Goal: Task Accomplishment & Management: Manage account settings

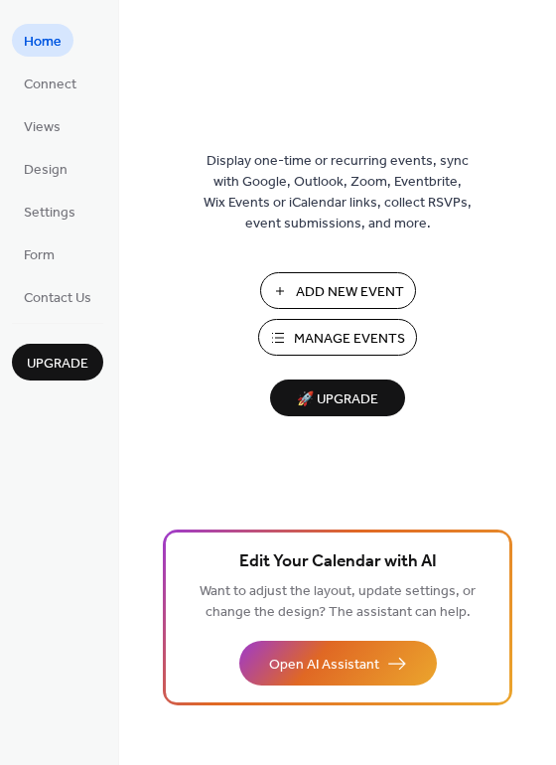
click at [342, 335] on span "Manage Events" at bounding box center [349, 339] width 111 height 21
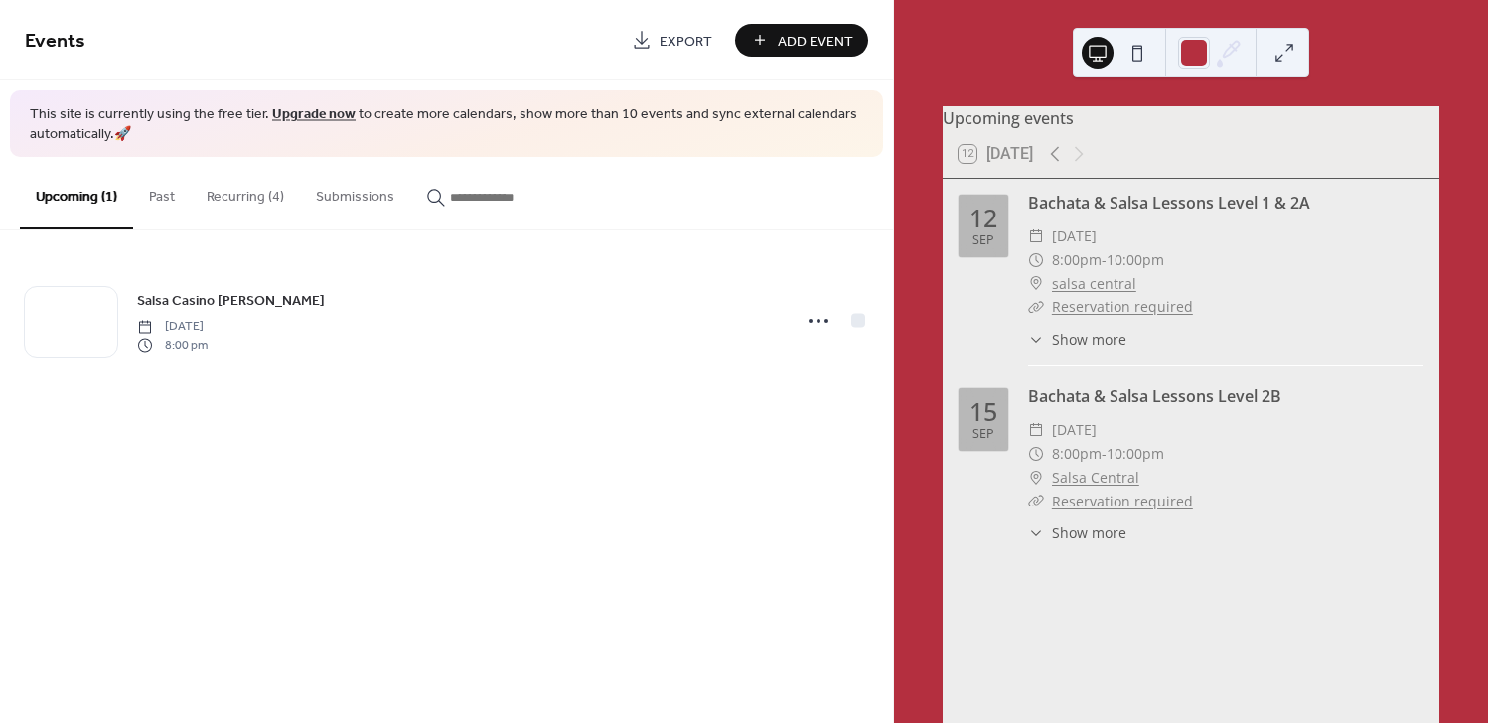
click at [255, 196] on button "Recurring (4)" at bounding box center [245, 192] width 109 height 71
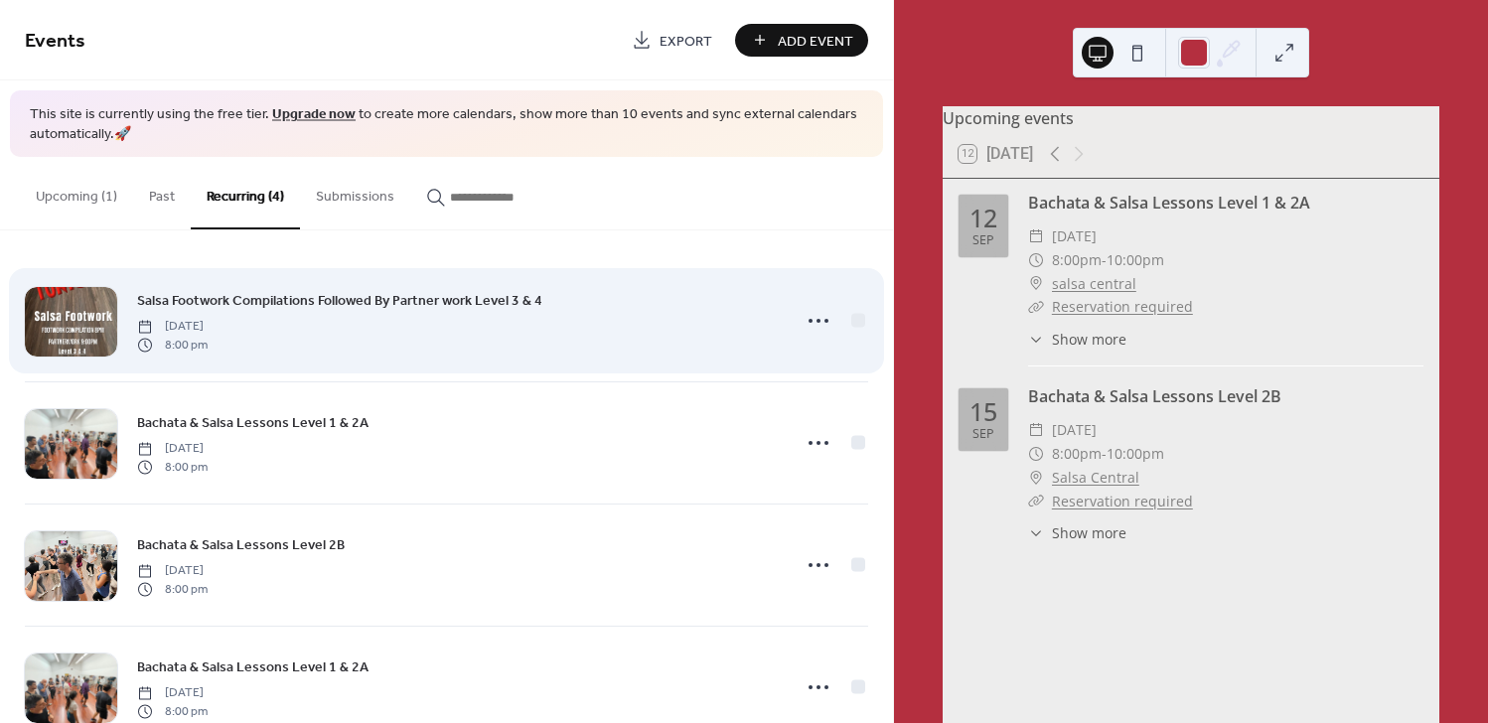
click at [421, 300] on span "Salsa Footwork Compilations Followed By Partner work Level 3 & 4" at bounding box center [339, 301] width 405 height 21
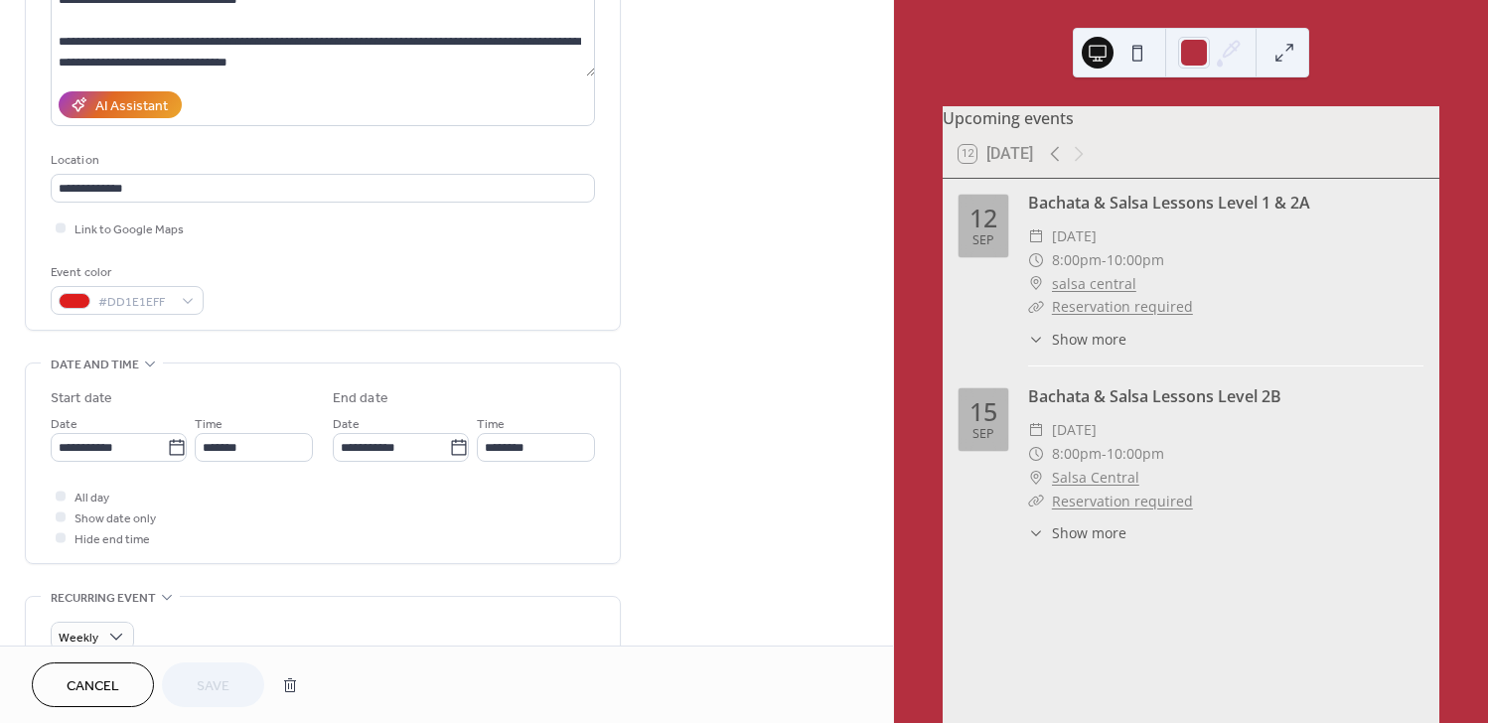
scroll to position [289, 0]
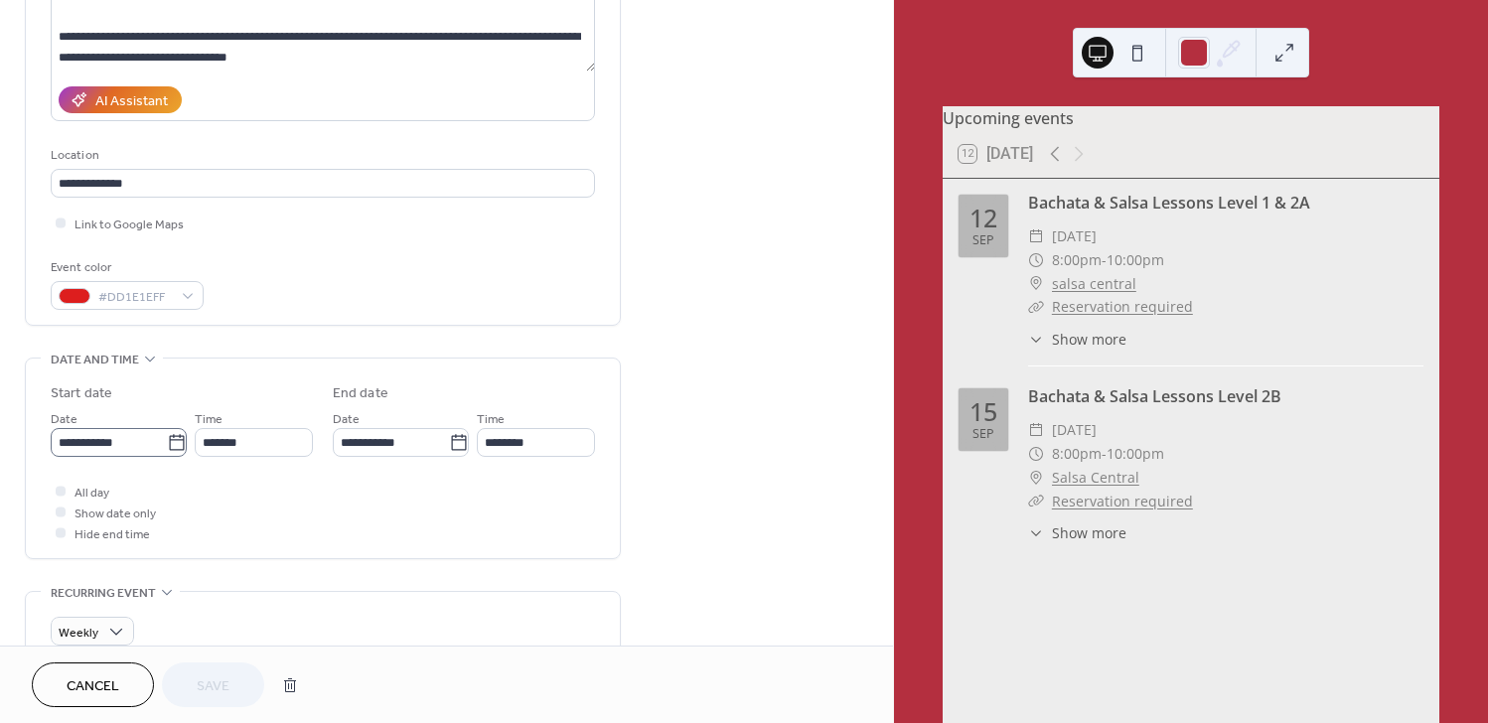
click at [170, 442] on icon at bounding box center [177, 443] width 20 height 20
click at [167, 442] on input "**********" at bounding box center [109, 442] width 116 height 29
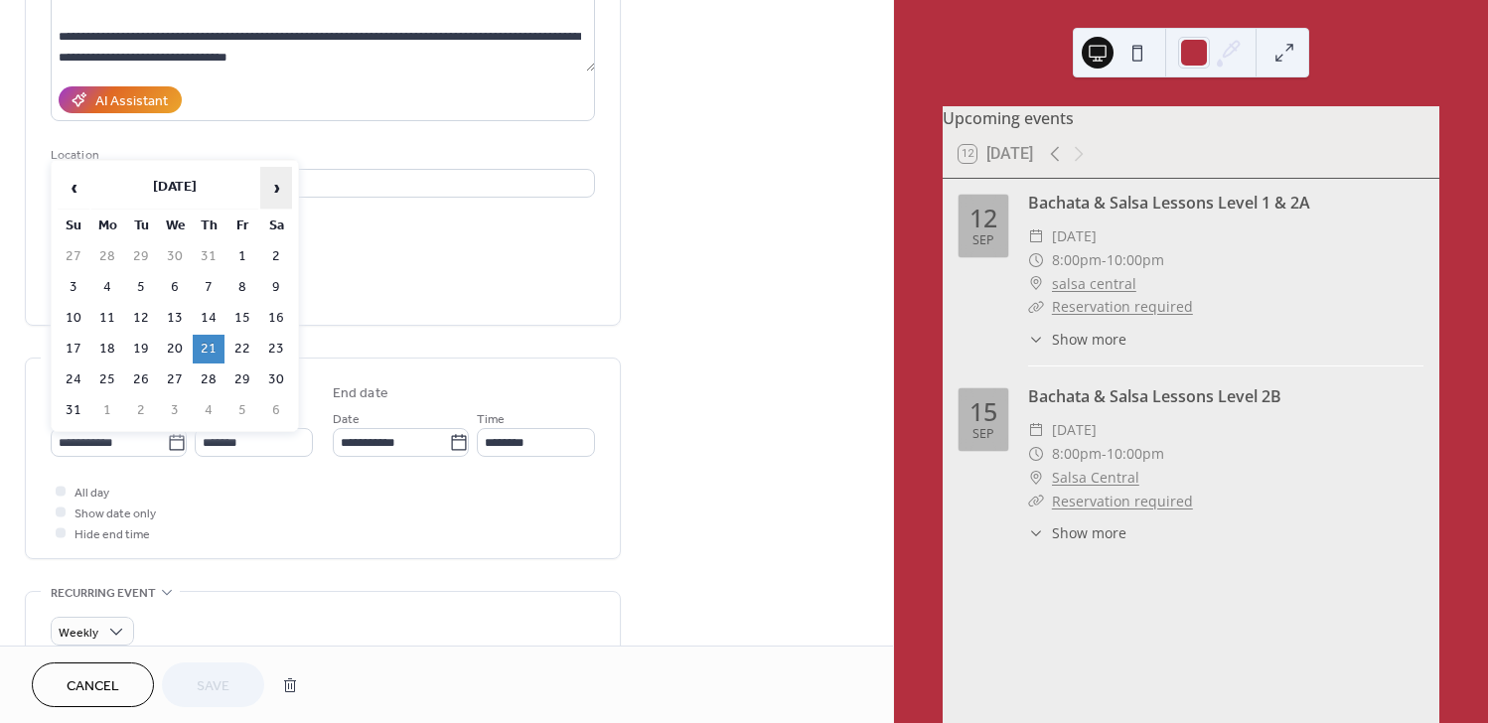
click at [274, 185] on span "›" at bounding box center [276, 188] width 30 height 40
click at [211, 316] on td "18" at bounding box center [209, 318] width 32 height 29
type input "**********"
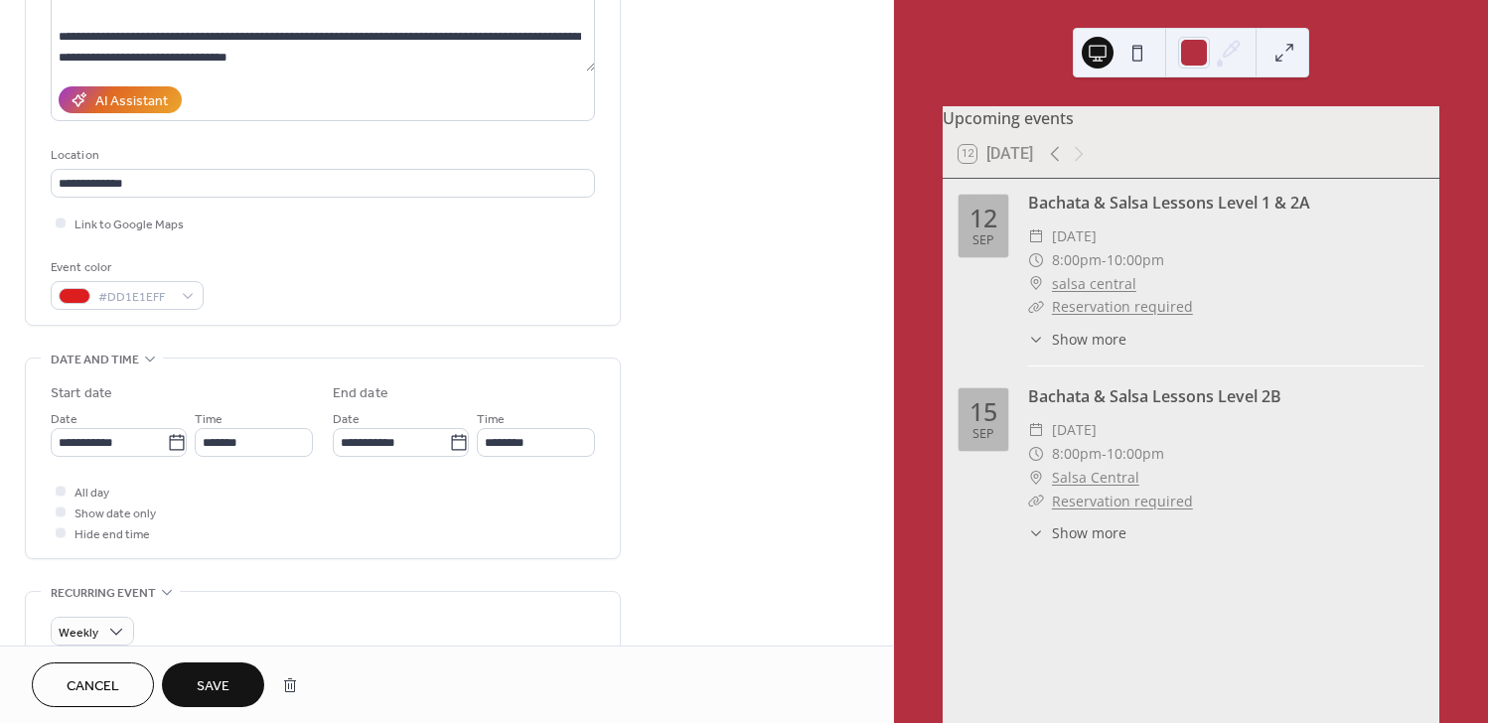
click at [214, 683] on span "Save" at bounding box center [213, 686] width 33 height 21
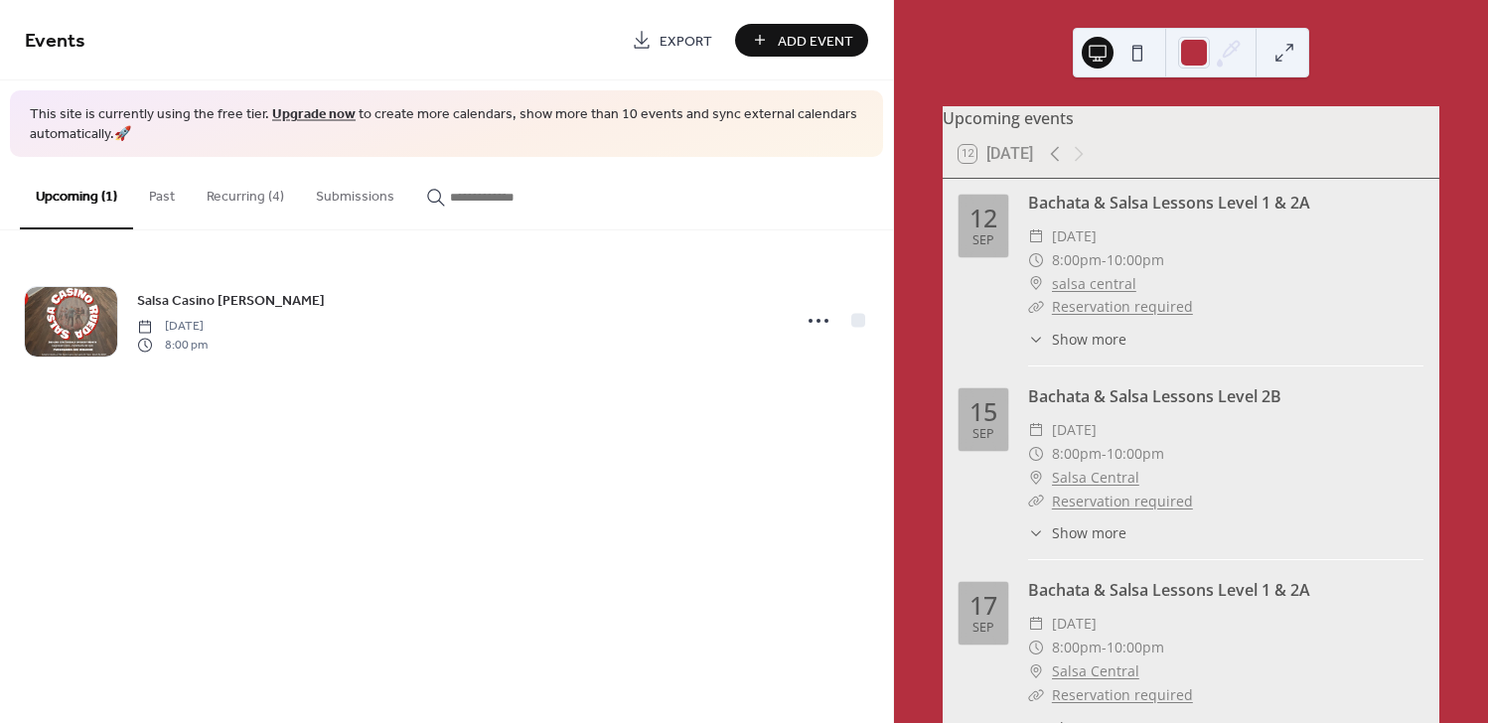
click at [260, 191] on button "Recurring (4)" at bounding box center [245, 192] width 109 height 71
